Goal: Entertainment & Leisure: Consume media (video, audio)

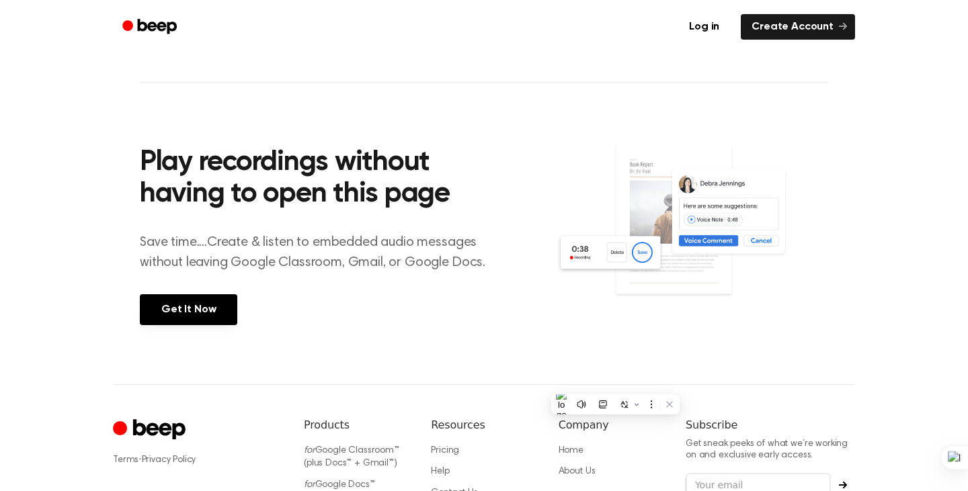
click at [405, 237] on p "Save time....Create & listen to embedded audio messages without leaving Google …" at bounding box center [321, 253] width 362 height 40
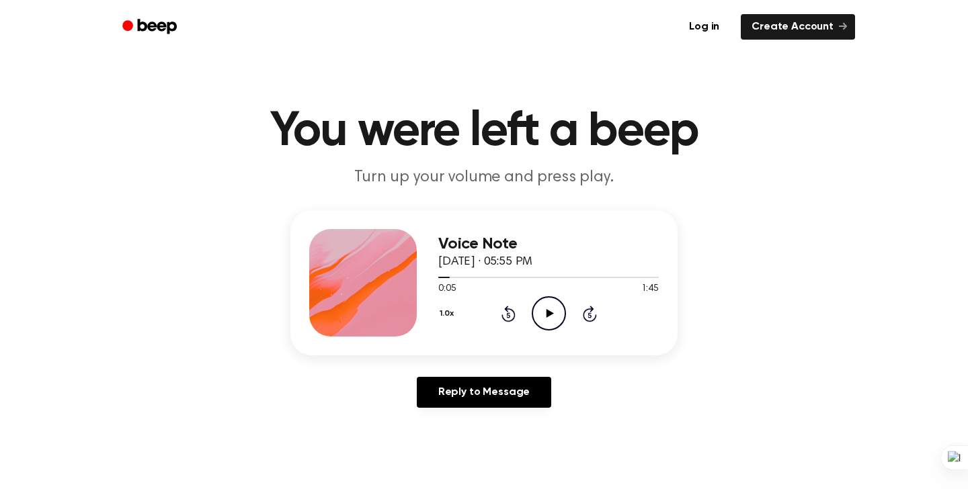
click at [512, 316] on icon "Rewind 5 seconds" at bounding box center [508, 313] width 15 height 17
click at [508, 312] on icon "Rewind 5 seconds" at bounding box center [508, 313] width 15 height 17
click at [554, 315] on icon "Play Audio" at bounding box center [549, 313] width 34 height 34
click at [526, 311] on div "1.0x Rewind 5 seconds Pause Audio Skip 5 seconds" at bounding box center [548, 313] width 221 height 34
click at [508, 311] on icon "Rewind 5 seconds" at bounding box center [508, 313] width 15 height 17
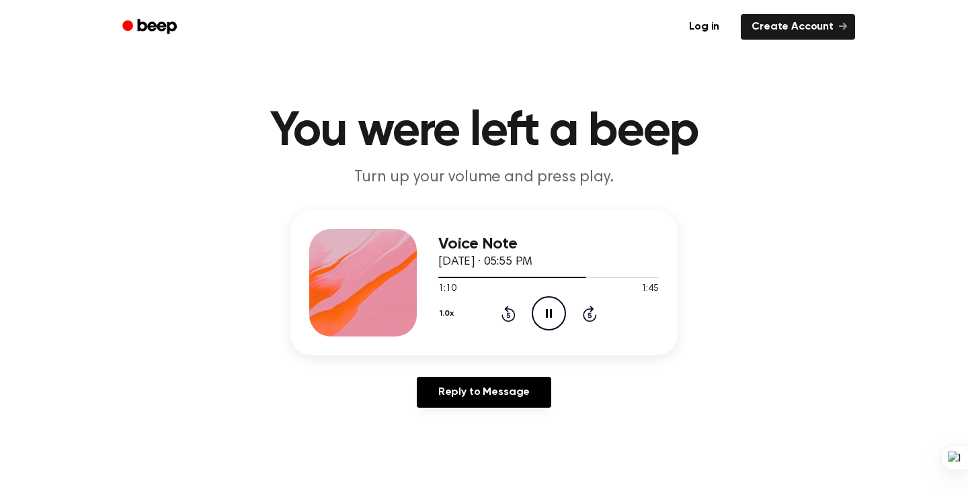
click at [510, 315] on icon "Rewind 5 seconds" at bounding box center [508, 313] width 15 height 17
click at [549, 313] on icon at bounding box center [549, 313] width 7 height 9
